Goal: Navigation & Orientation: Find specific page/section

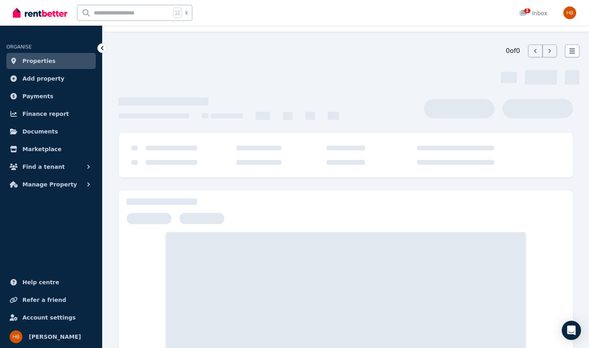
scroll to position [29, 0]
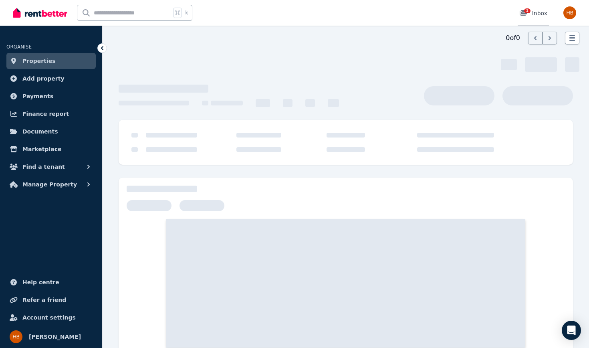
click at [539, 13] on div "1 Inbox" at bounding box center [533, 13] width 28 height 8
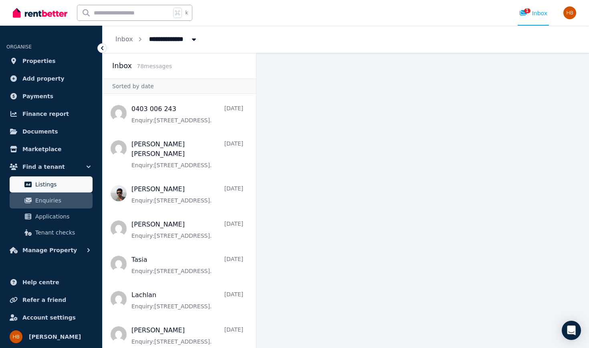
click at [52, 184] on span "Listings" at bounding box center [62, 184] width 54 height 10
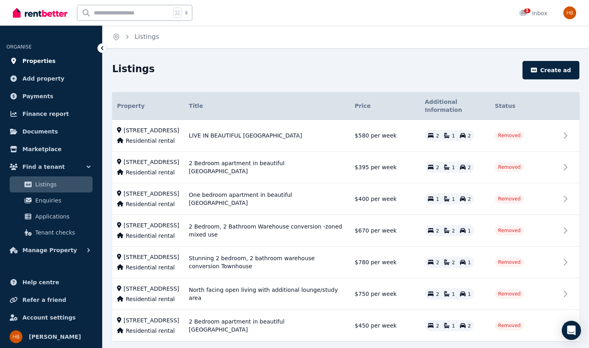
click at [36, 60] on span "Properties" at bounding box center [38, 61] width 33 height 10
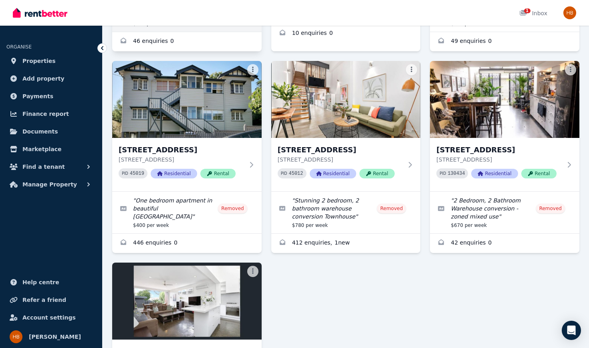
scroll to position [227, 0]
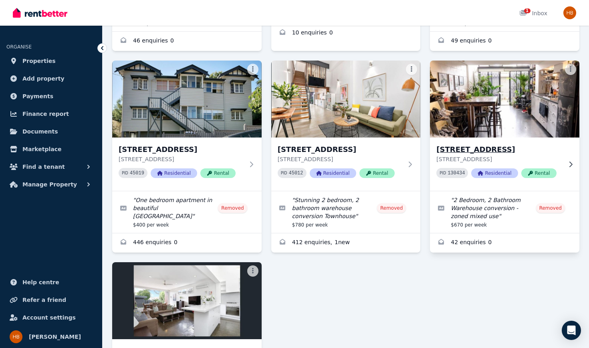
click at [491, 144] on h3 "[STREET_ADDRESS]" at bounding box center [498, 149] width 125 height 11
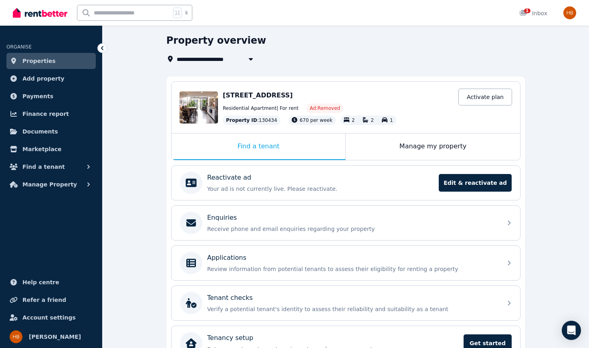
scroll to position [28, 0]
